Goal: Navigation & Orientation: Find specific page/section

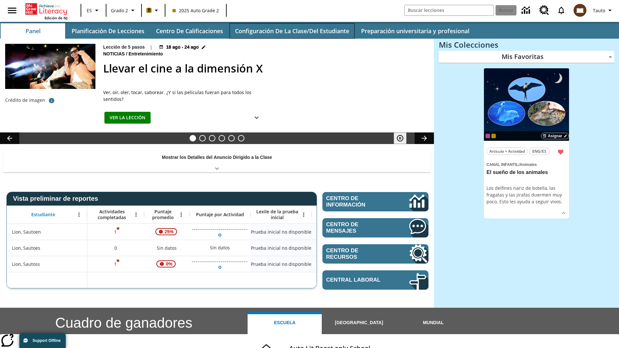
click at [292, 31] on button "Configuración de la clase/del estudiante" at bounding box center [291, 30] width 125 height 15
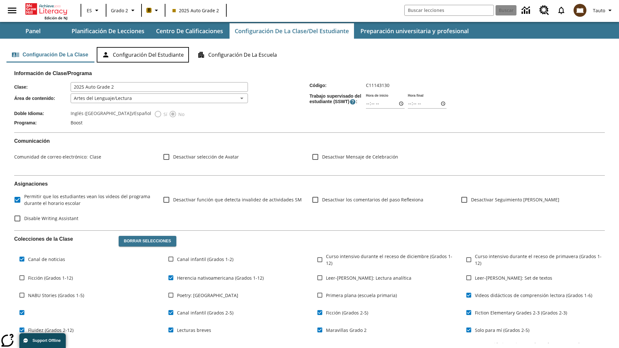
click at [144, 55] on button "Configuración del estudiante" at bounding box center [143, 54] width 92 height 15
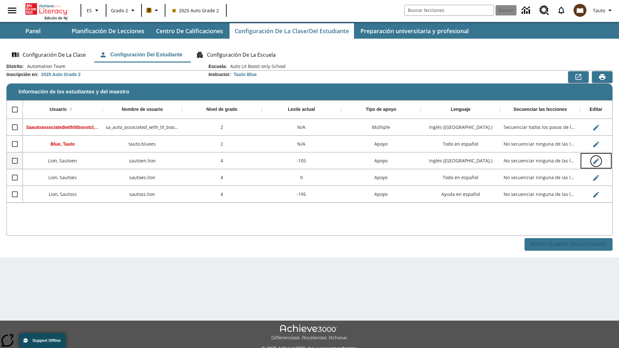
click at [595, 161] on icon "Editar Usuario" at bounding box center [596, 161] width 6 height 6
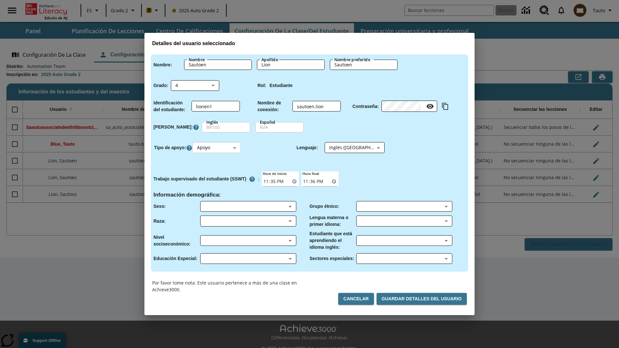
click at [217, 148] on body "Saltar al contenido principal Edición de NJ ES Grado 2 B 2025 Auto Grade 2 Busc…" at bounding box center [309, 181] width 619 height 362
click at [217, 171] on li "Apoyo" at bounding box center [217, 171] width 48 height 11
click at [348, 148] on body "Saltar al contenido principal Edición de NJ ES Grado 2 B 2025 Auto Grade 2 Busc…" at bounding box center [309, 181] width 619 height 362
click at [217, 148] on body "Saltar al contenido principal Edición de NJ ES Grado 2 B 2025 Auto Grade 2 Busc…" at bounding box center [309, 181] width 619 height 362
click at [217, 182] on li "Enriquecimiento" at bounding box center [217, 182] width 48 height 11
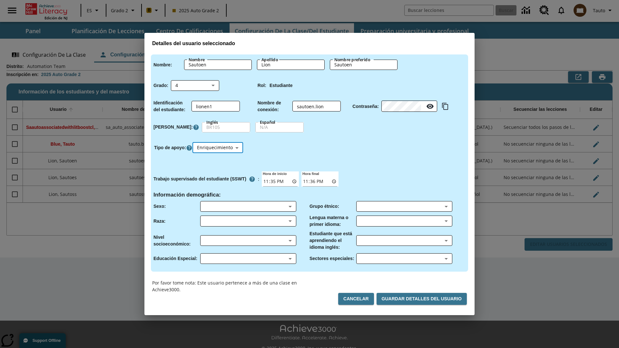
click at [218, 148] on body "Saltar al contenido principal Edición de NJ ES Grado 2 B 2025 Auto Grade 2 Busc…" at bounding box center [309, 181] width 619 height 362
click at [218, 161] on li "Estándar" at bounding box center [218, 161] width 51 height 11
type input "0"
click at [217, 148] on body "Saltar al contenido principal Edición de NJ ES Grado 2 B 2025 Auto Grade 2 Busc…" at bounding box center [309, 181] width 619 height 362
